Goal: Transaction & Acquisition: Purchase product/service

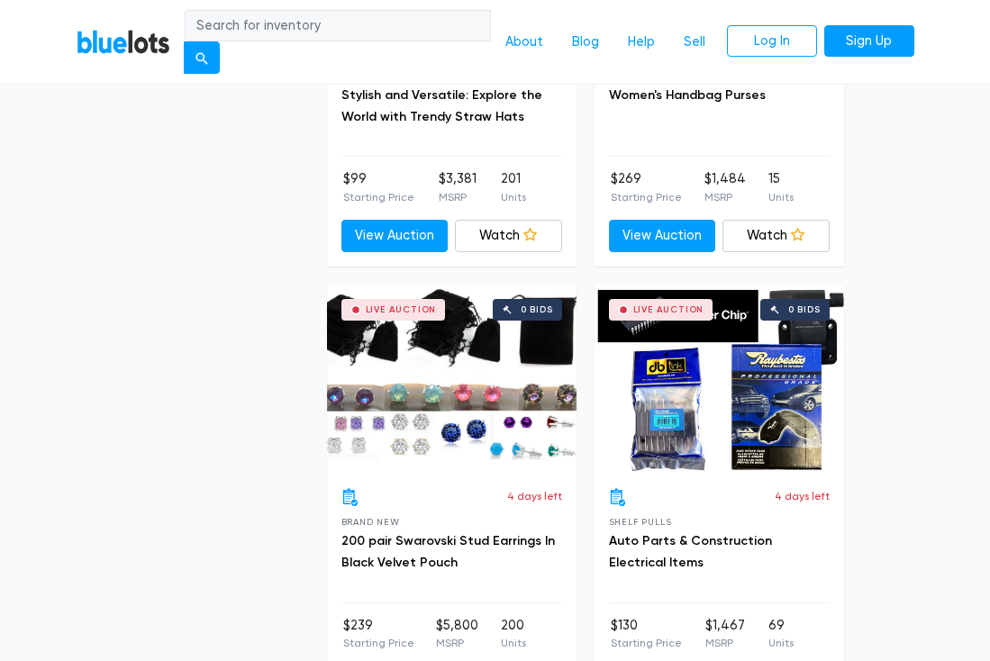
scroll to position [7536, 0]
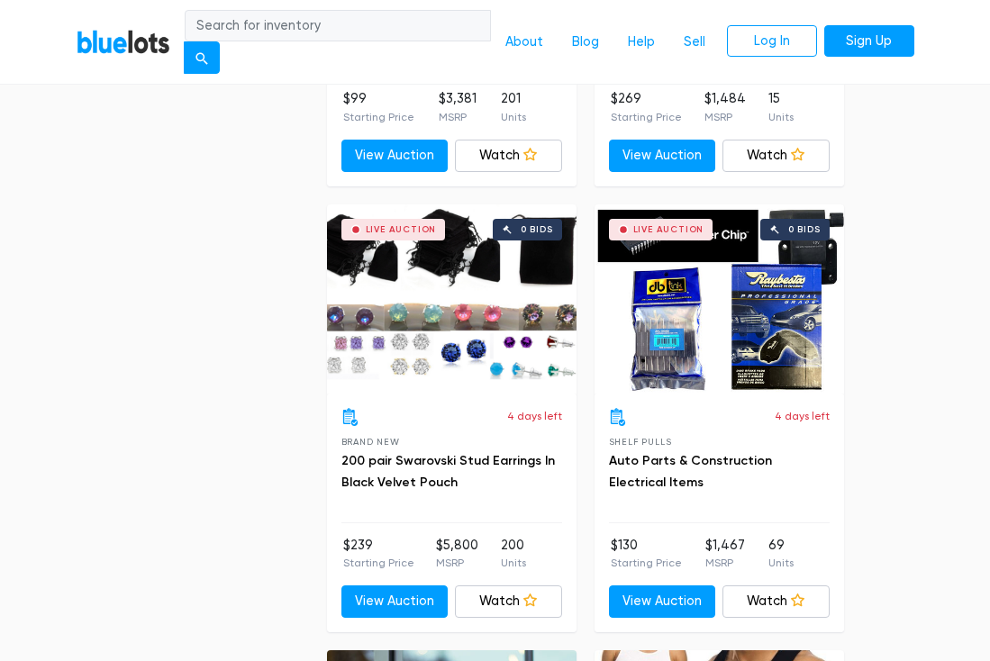
click at [448, 24] on input "search" at bounding box center [338, 26] width 306 height 32
type input "makeup"
click at [205, 58] on button "submit" at bounding box center [202, 58] width 36 height 32
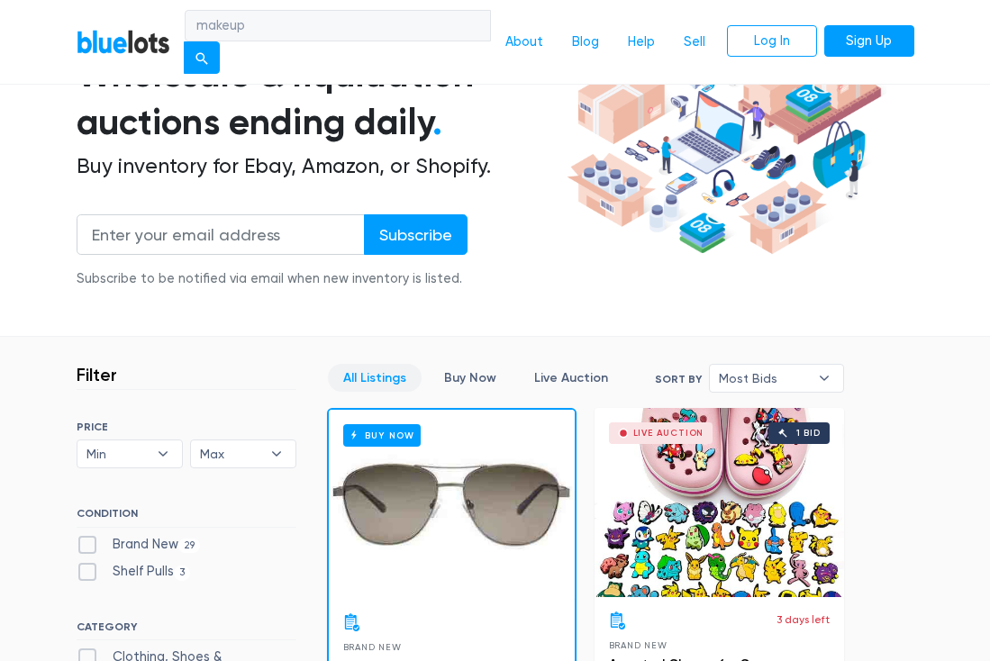
scroll to position [237, 0]
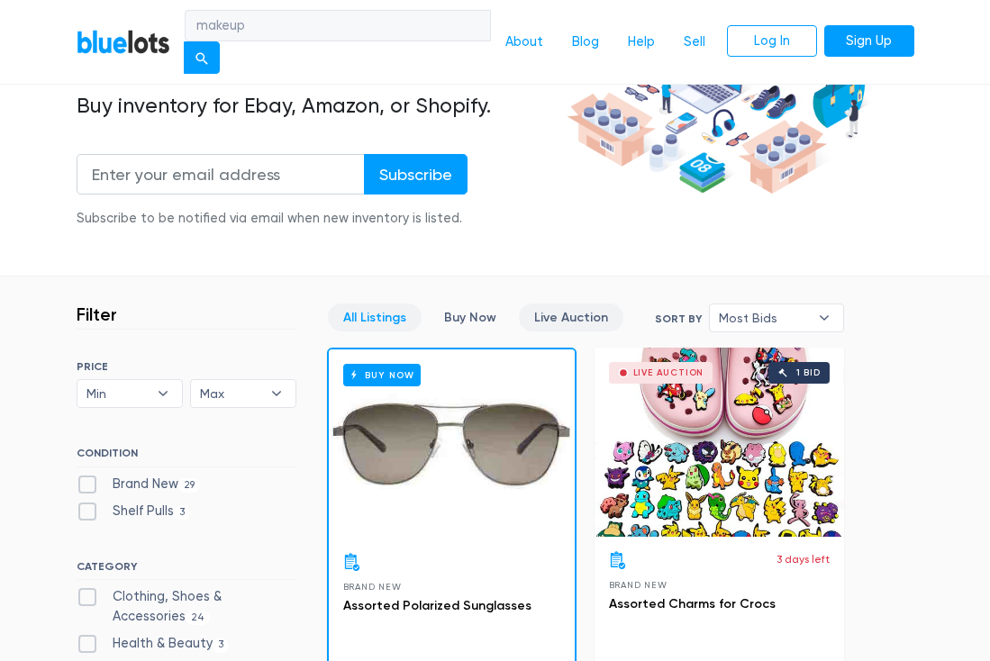
click at [567, 315] on link "Live Auction" at bounding box center [571, 318] width 105 height 28
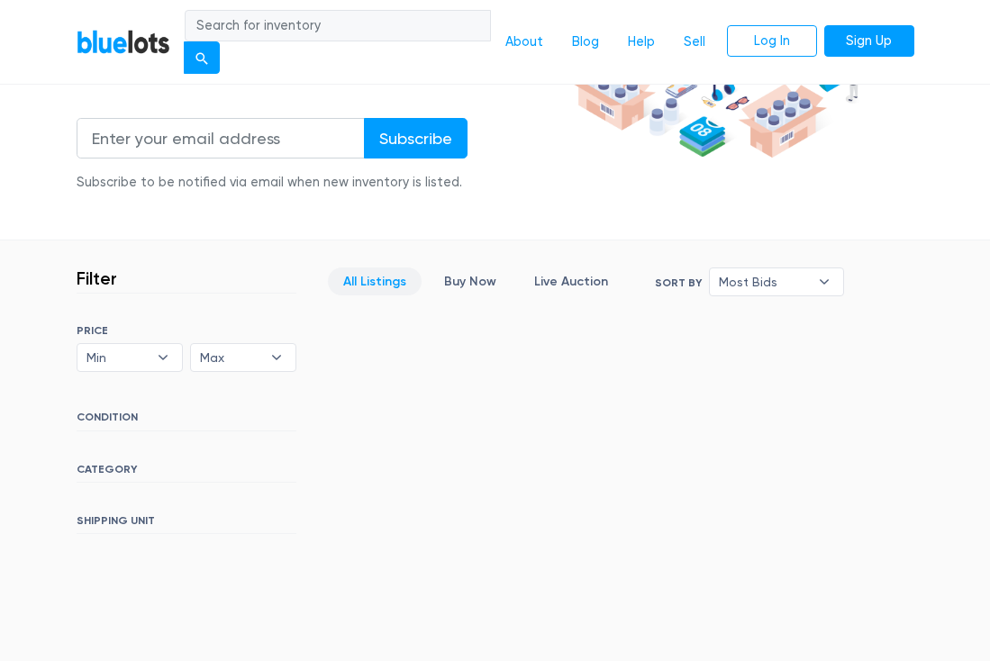
scroll to position [375, 0]
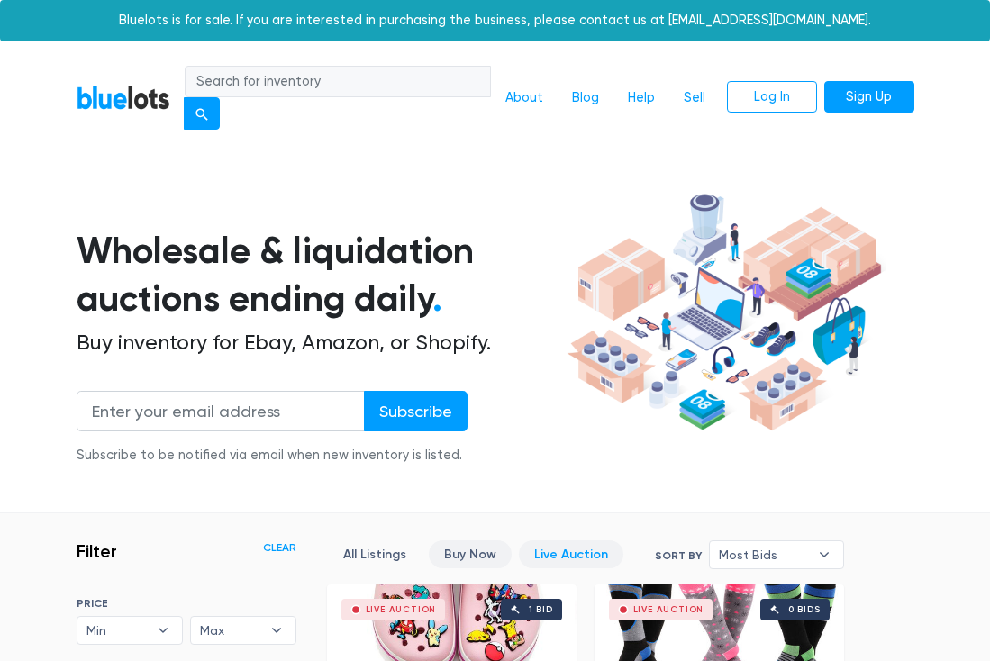
click at [478, 551] on link "Buy Now" at bounding box center [470, 555] width 83 height 28
